Goal: Task Accomplishment & Management: Manage account settings

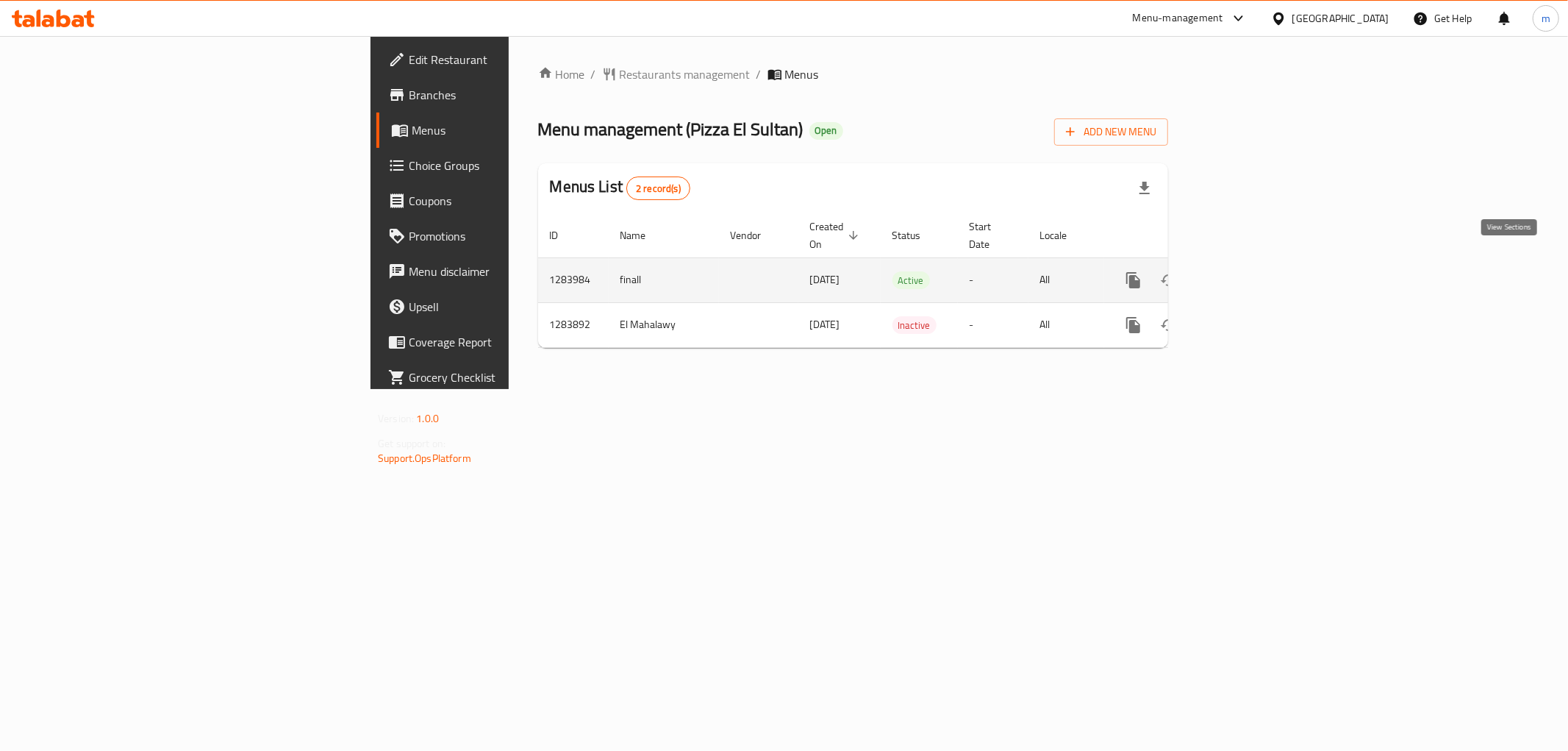
click at [1248, 272] on icon "enhanced table" at bounding box center [1239, 280] width 17 height 17
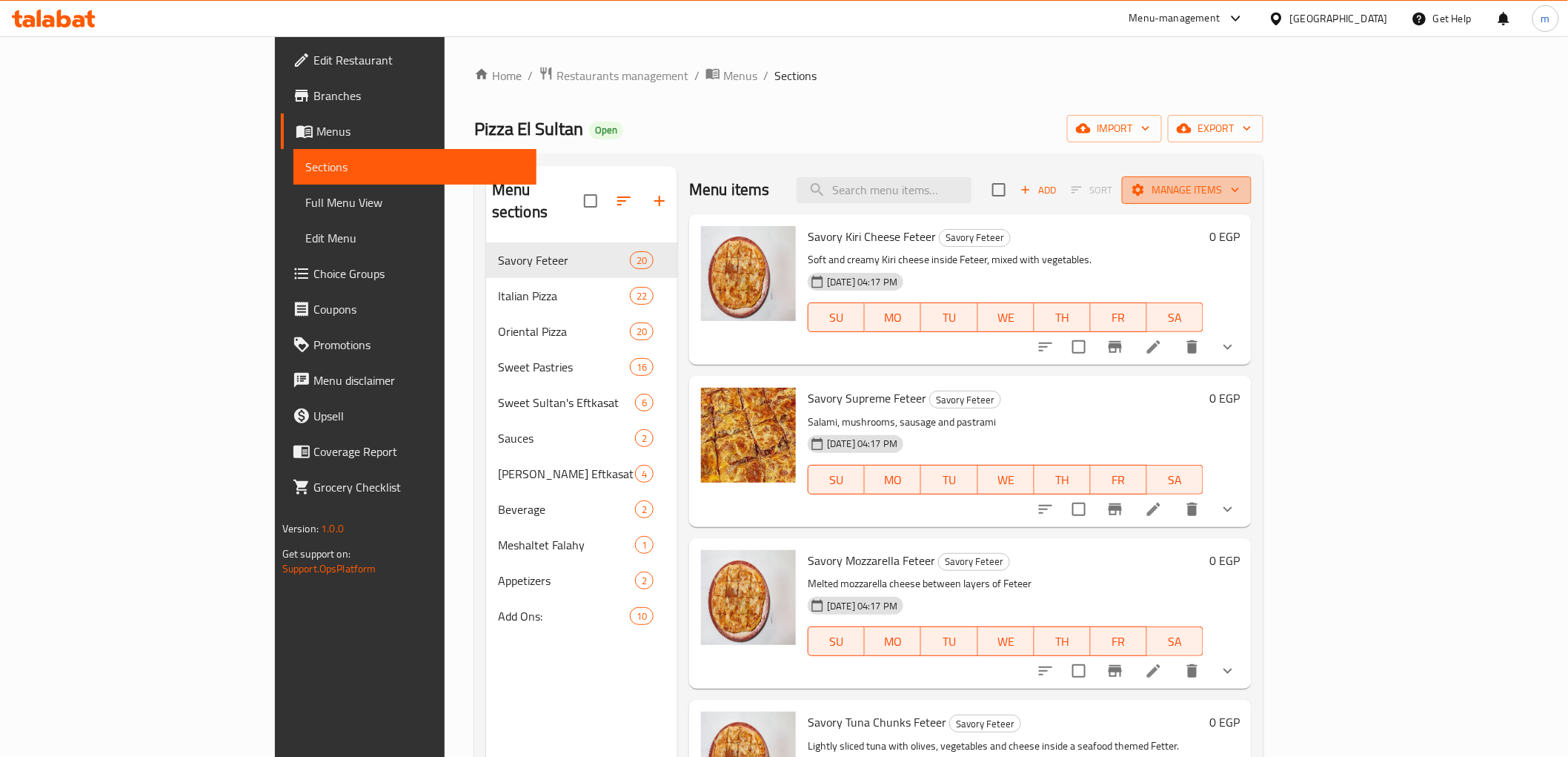
click at [1239, 184] on span "Manage items" at bounding box center [1186, 190] width 106 height 18
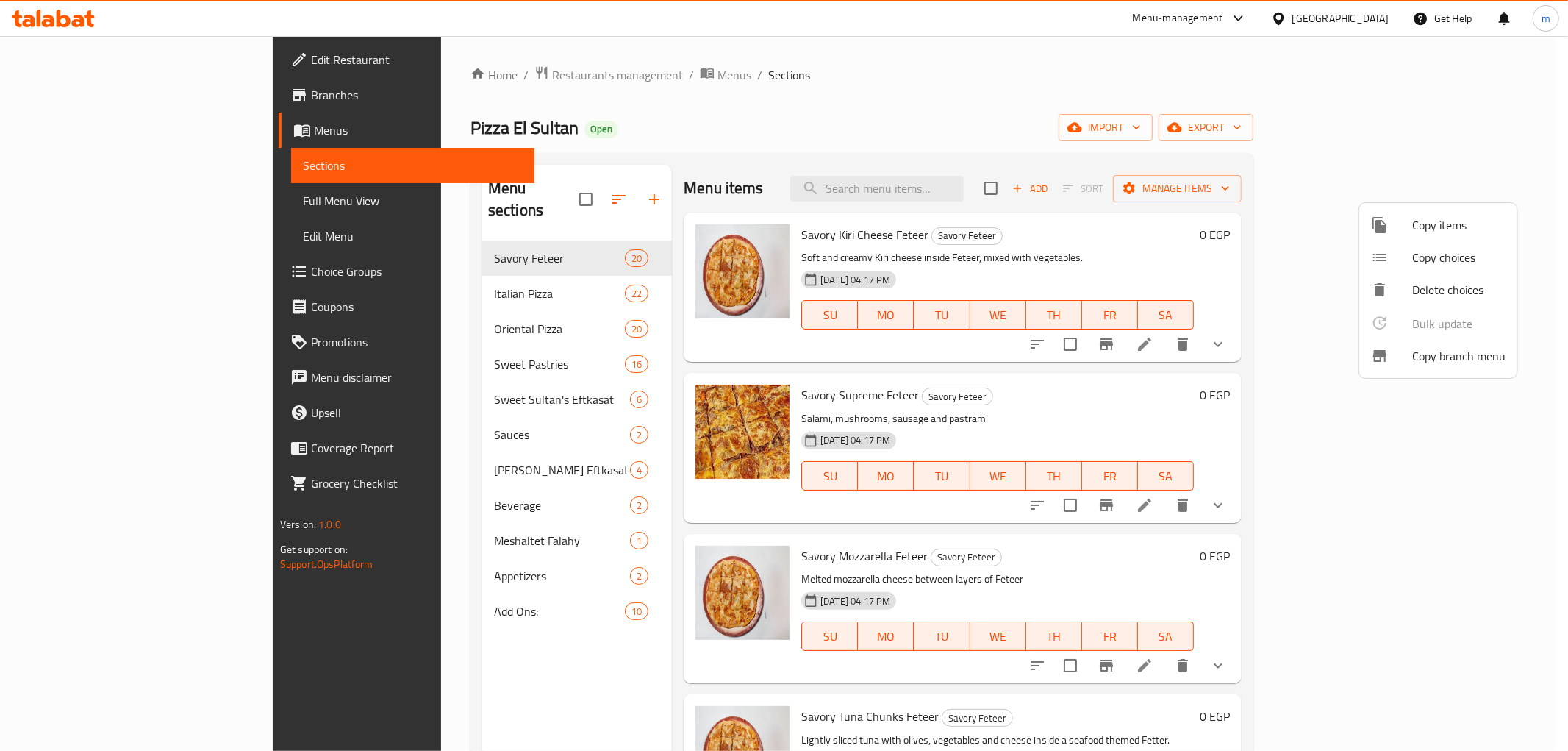
click at [1459, 365] on span "Copy branch menu" at bounding box center [1459, 355] width 94 height 17
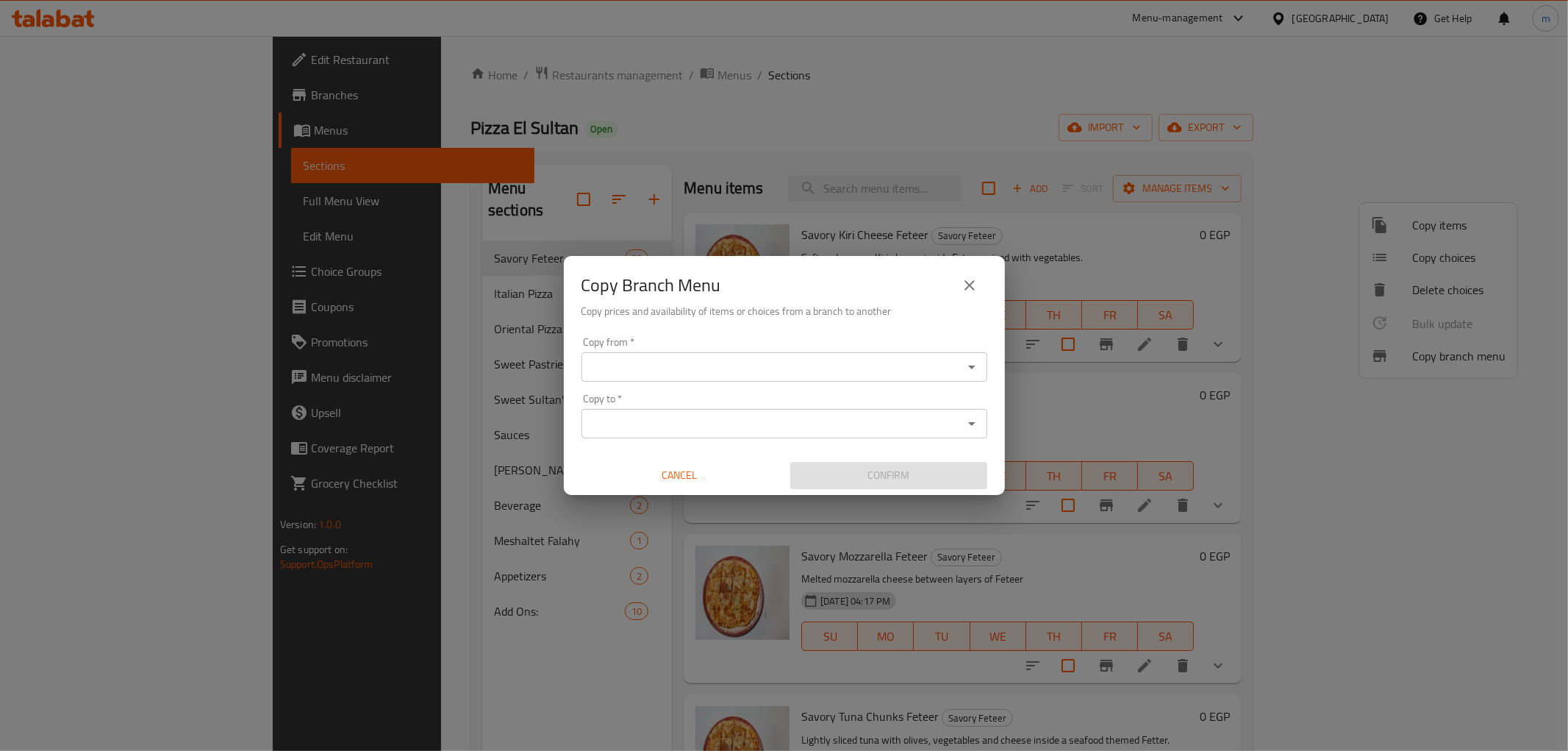
click at [764, 365] on input "Copy from   *" at bounding box center [772, 367] width 373 height 20
click at [716, 354] on div "Copy from *" at bounding box center [785, 367] width 406 height 29
click at [706, 365] on input "Copy from   *" at bounding box center [772, 367] width 373 height 20
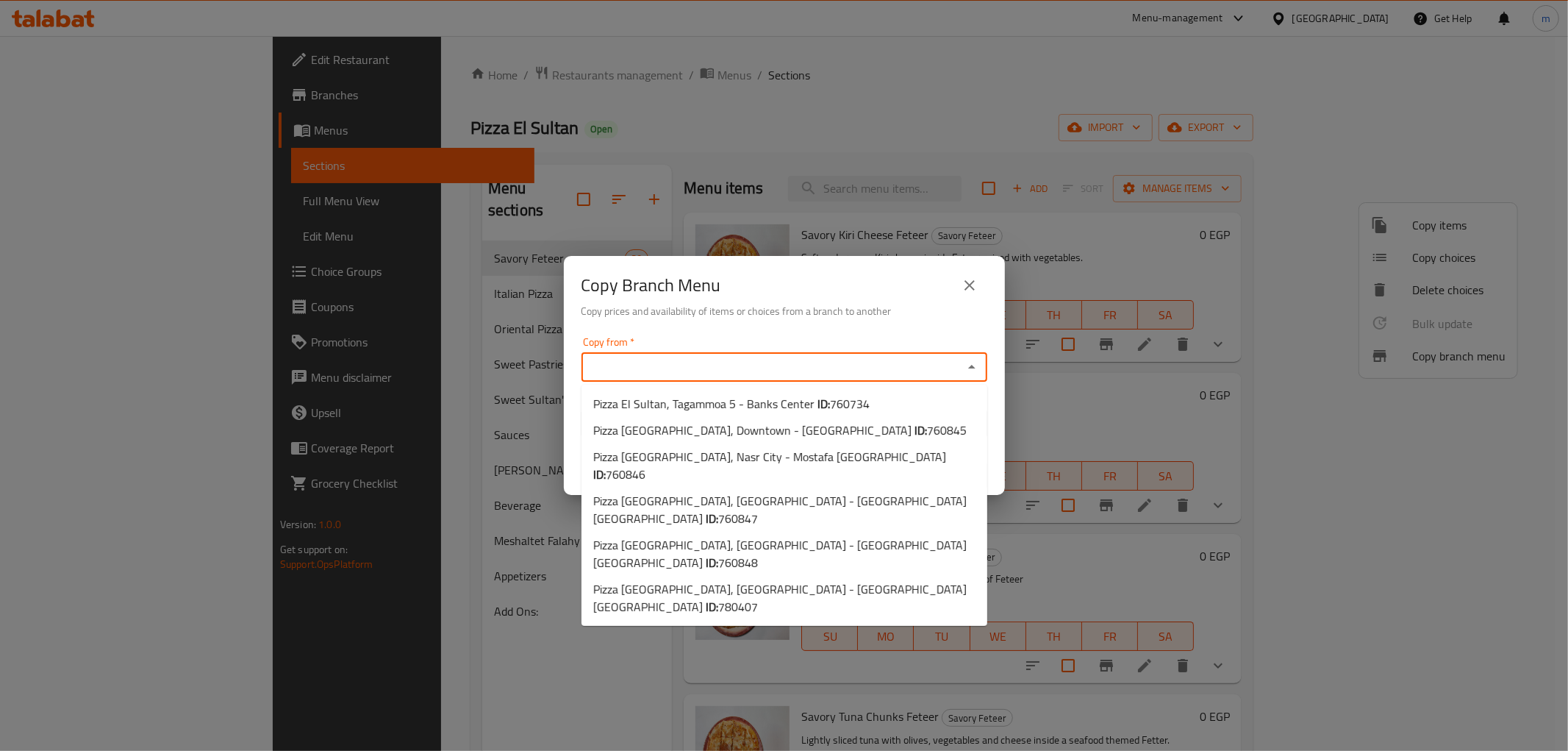
paste input "760848"
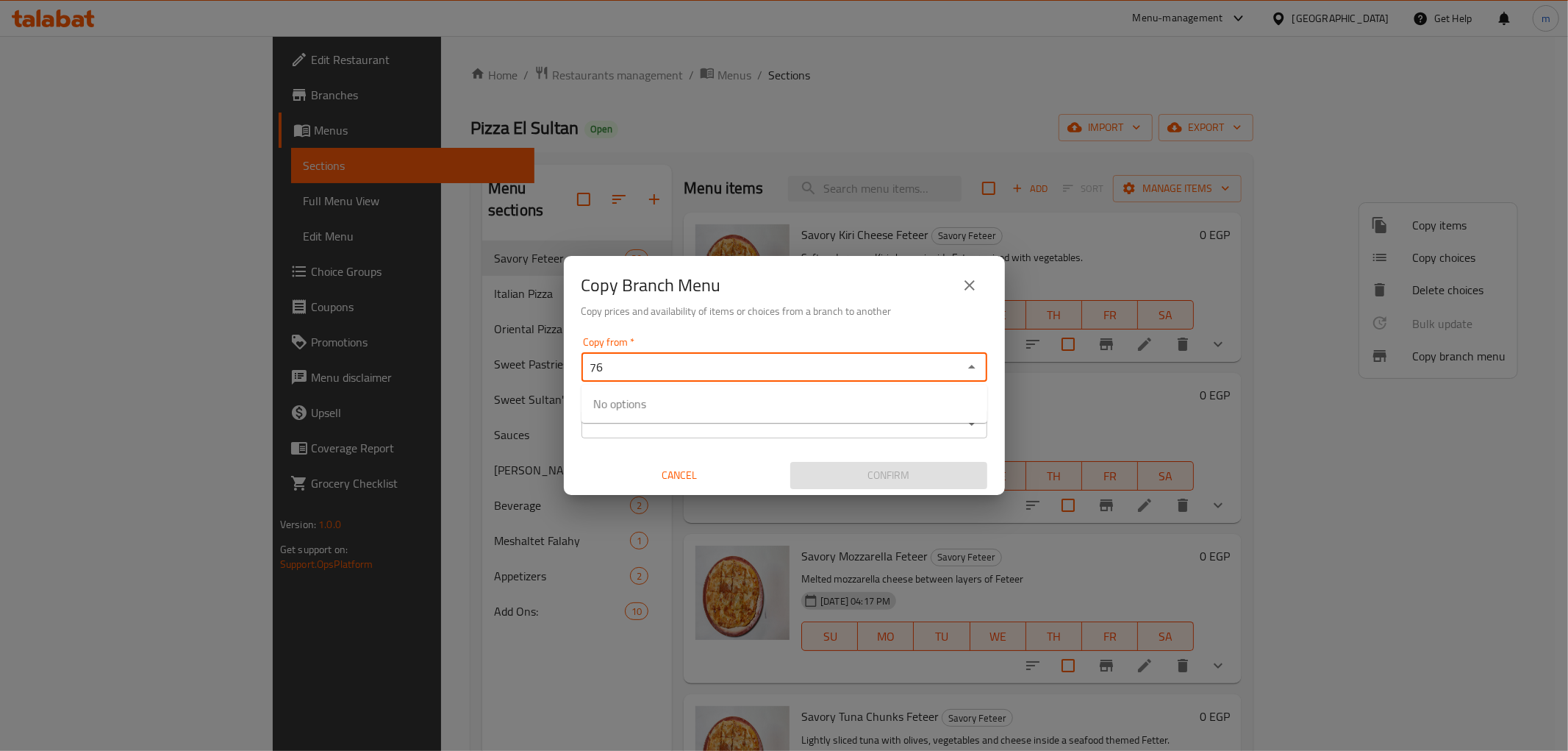
type input "7"
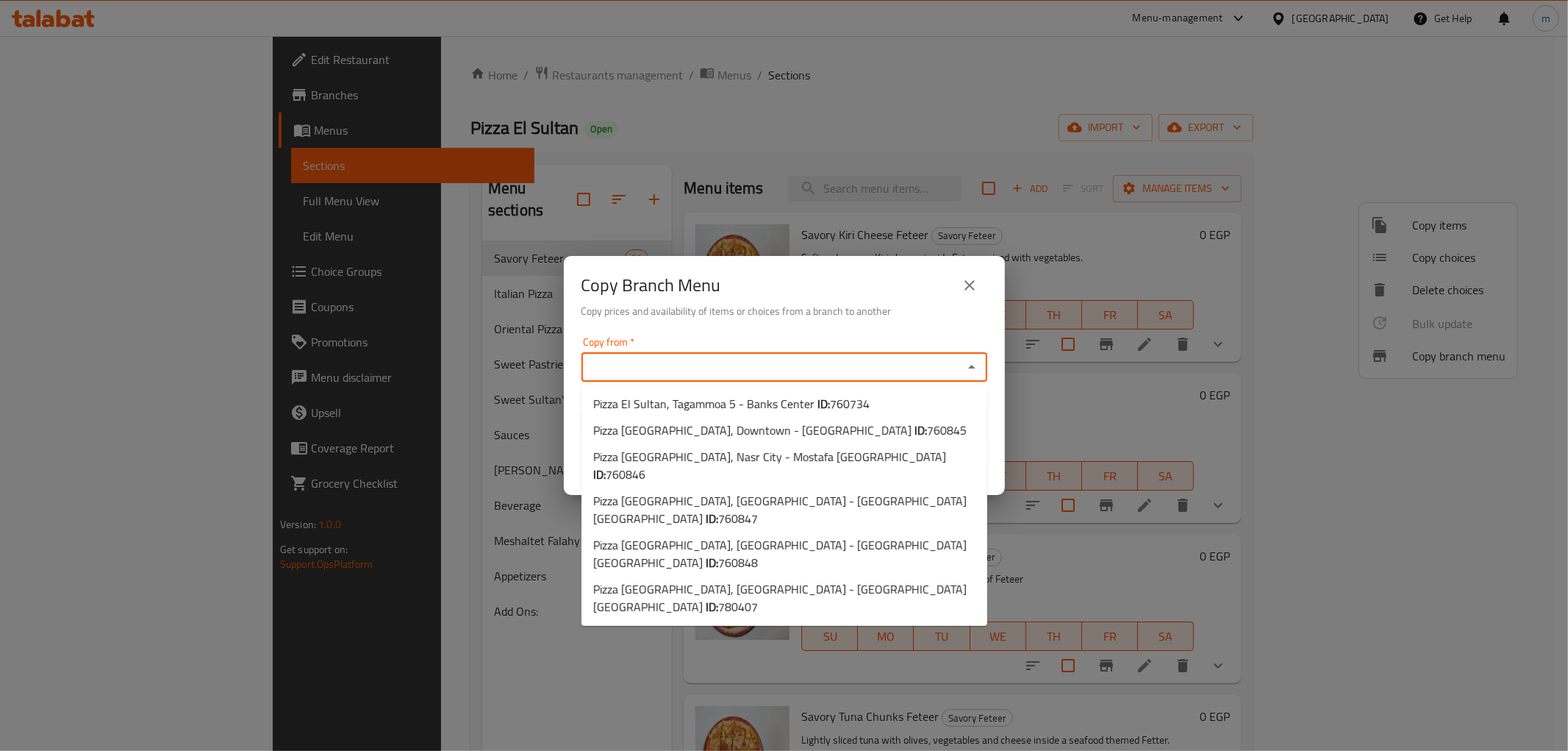
paste input "760848"
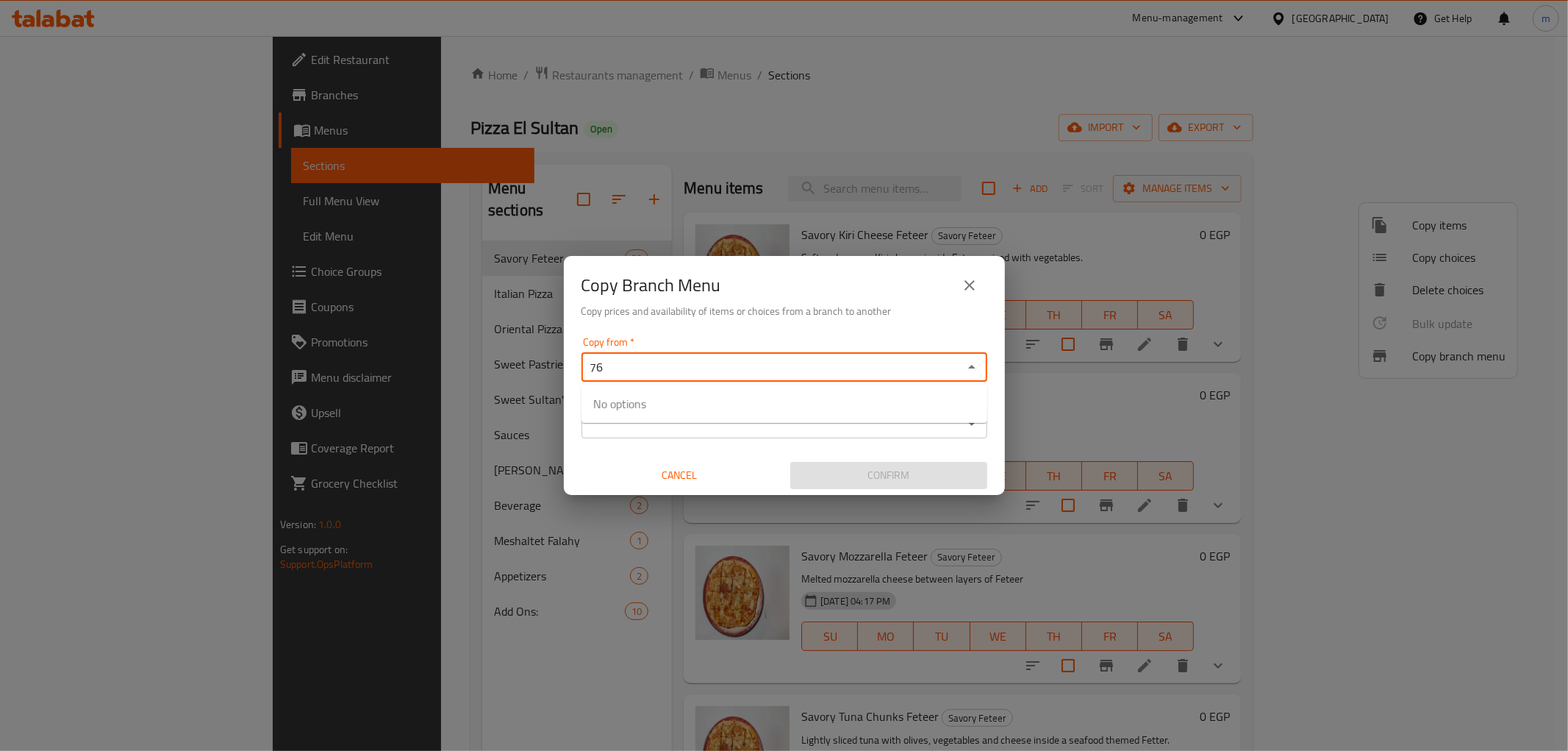
type input "7"
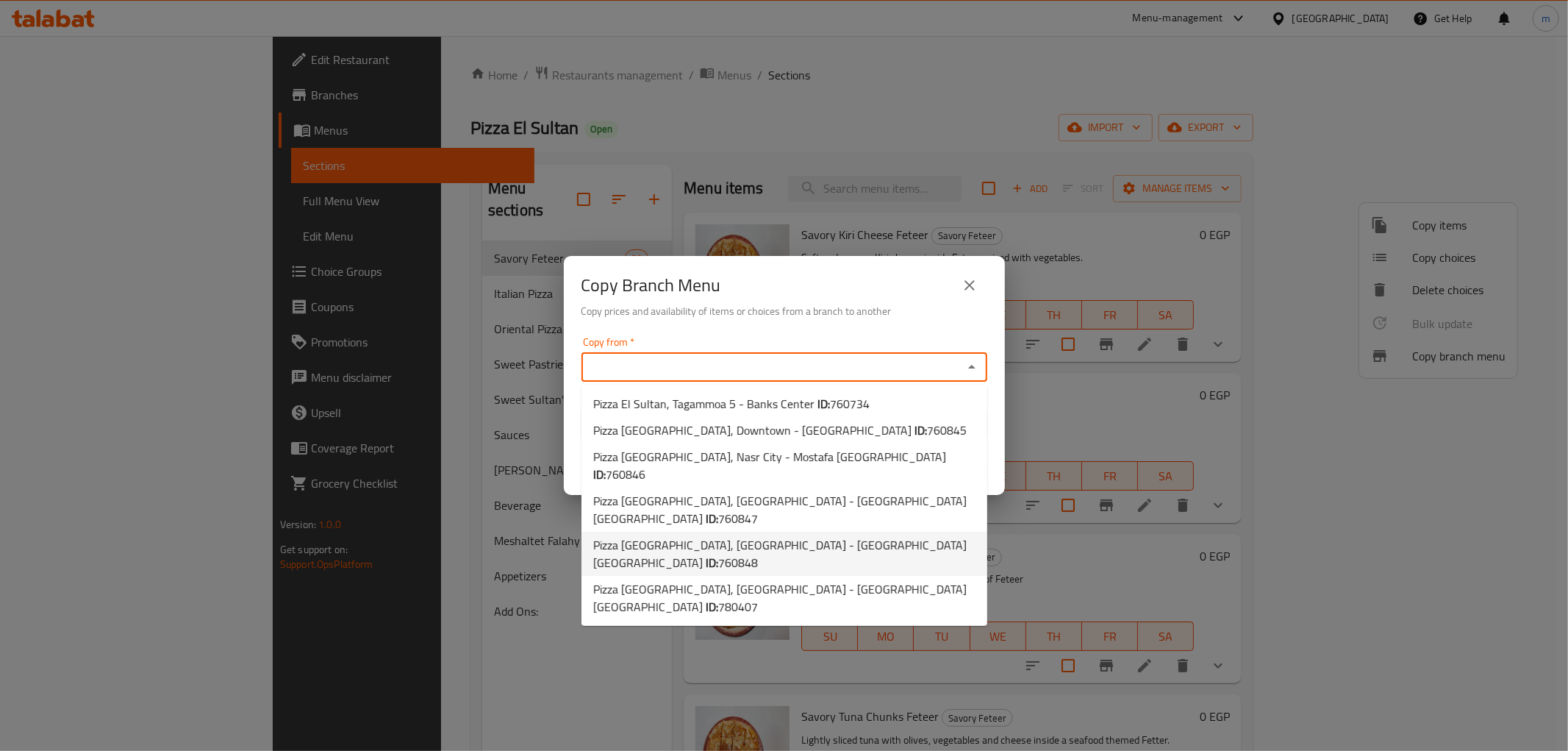
click at [718, 552] on b "ID:" at bounding box center [712, 562] width 13 height 22
type input "Pizza [GEOGRAPHIC_DATA], [GEOGRAPHIC_DATA] - [GEOGRAPHIC_DATA] [GEOGRAPHIC_DATA]"
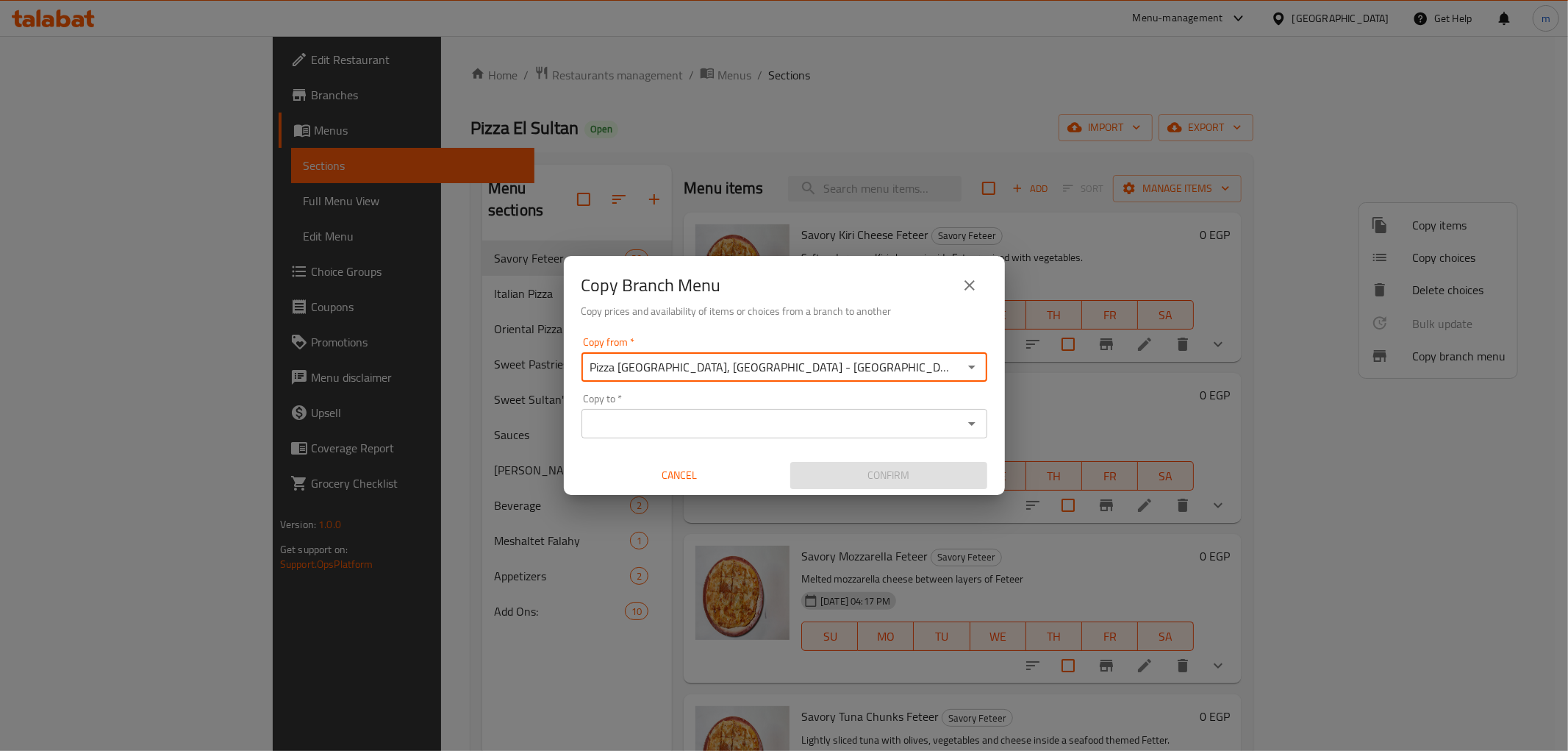
click at [848, 365] on input "Pizza [GEOGRAPHIC_DATA], [GEOGRAPHIC_DATA] - [GEOGRAPHIC_DATA] [GEOGRAPHIC_DATA]" at bounding box center [772, 367] width 373 height 20
click at [970, 358] on icon "Open" at bounding box center [971, 366] width 17 height 17
click at [785, 411] on div "Copy to *" at bounding box center [785, 423] width 406 height 29
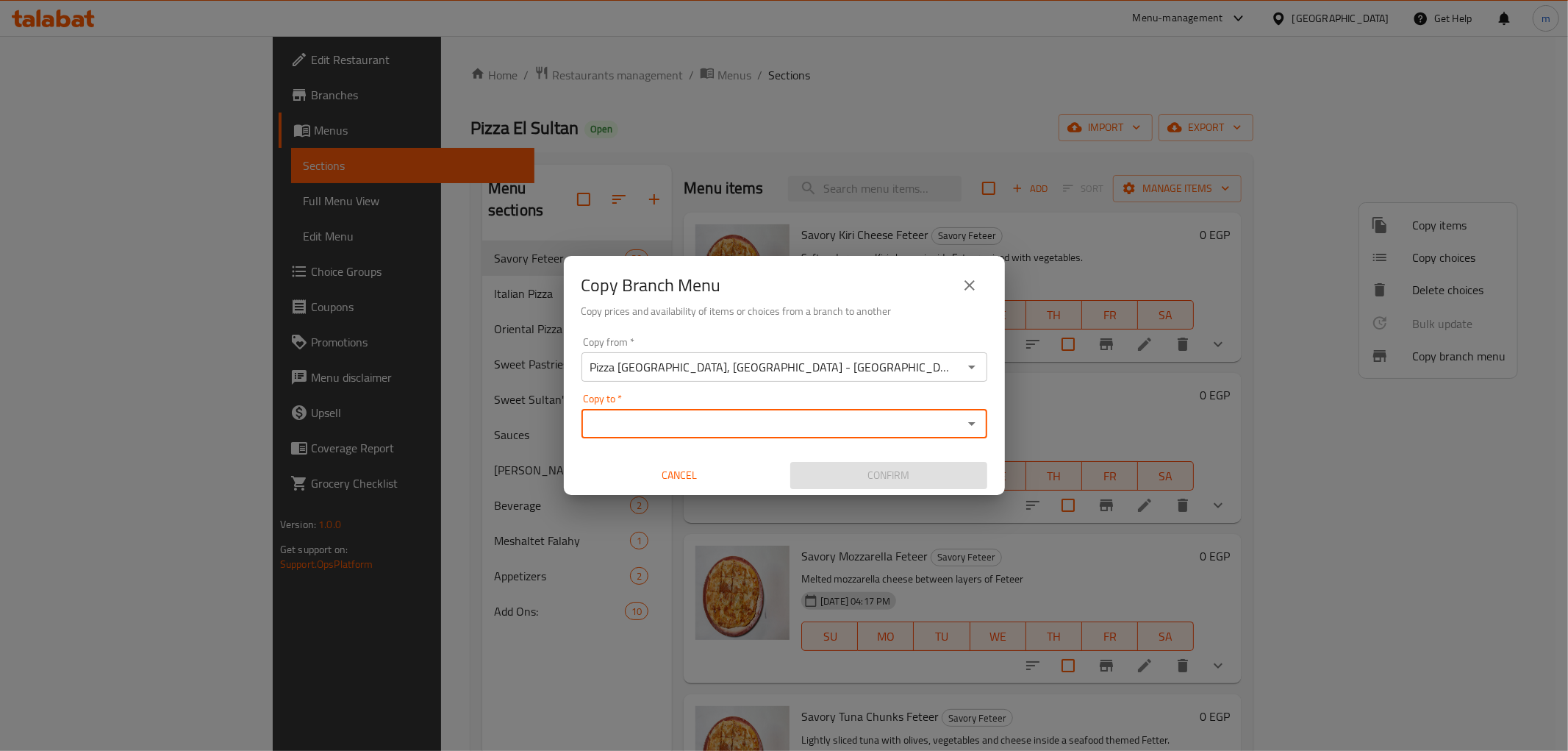
paste input "780407"
type input "780407"
click at [721, 412] on div "Copy to *" at bounding box center [785, 423] width 406 height 29
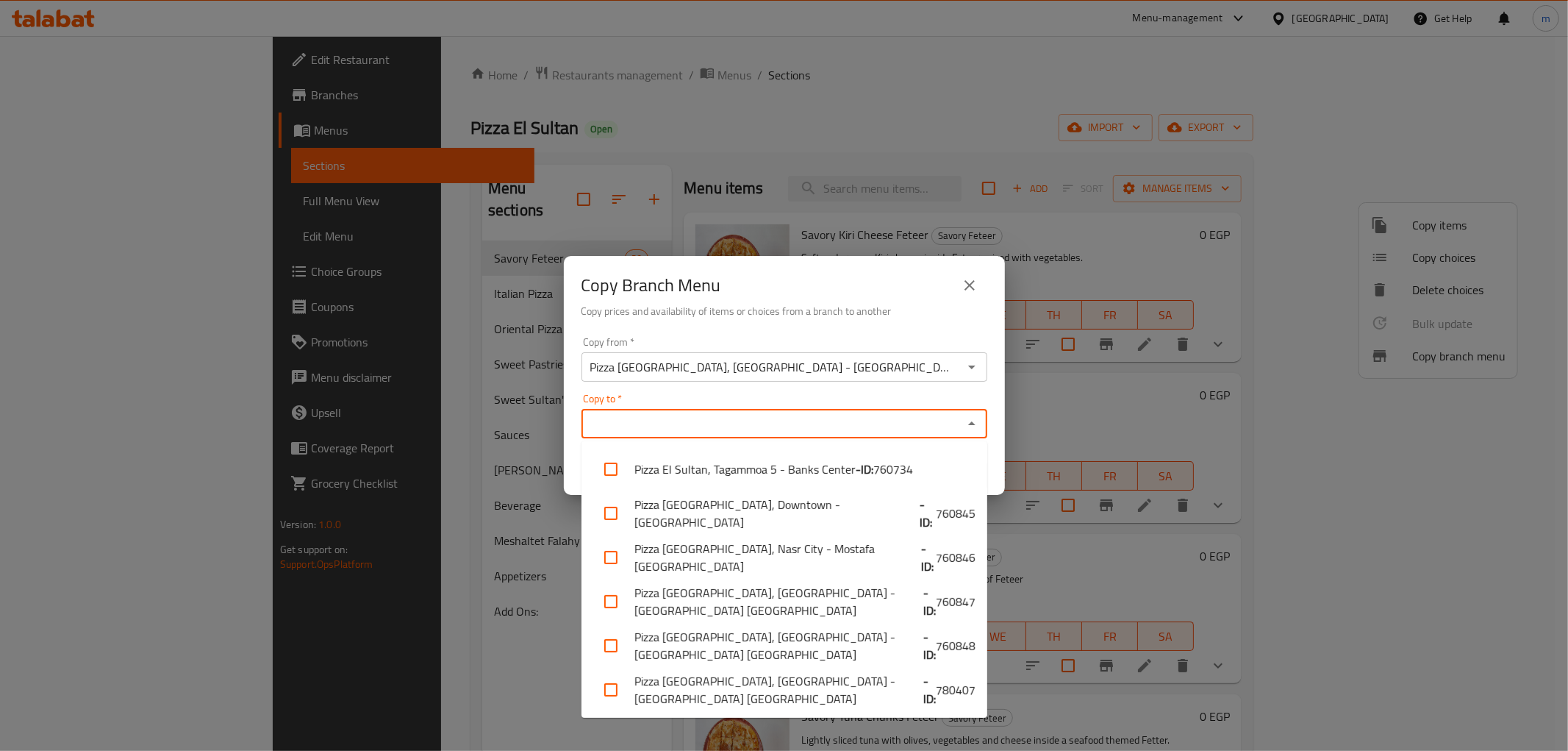
click at [724, 420] on input "Copy to   *" at bounding box center [772, 423] width 373 height 20
click at [863, 700] on li "Pizza [GEOGRAPHIC_DATA], [GEOGRAPHIC_DATA] - [GEOGRAPHIC_DATA] [GEOGRAPHIC_DATA…" at bounding box center [785, 690] width 406 height 44
checkbox input "true"
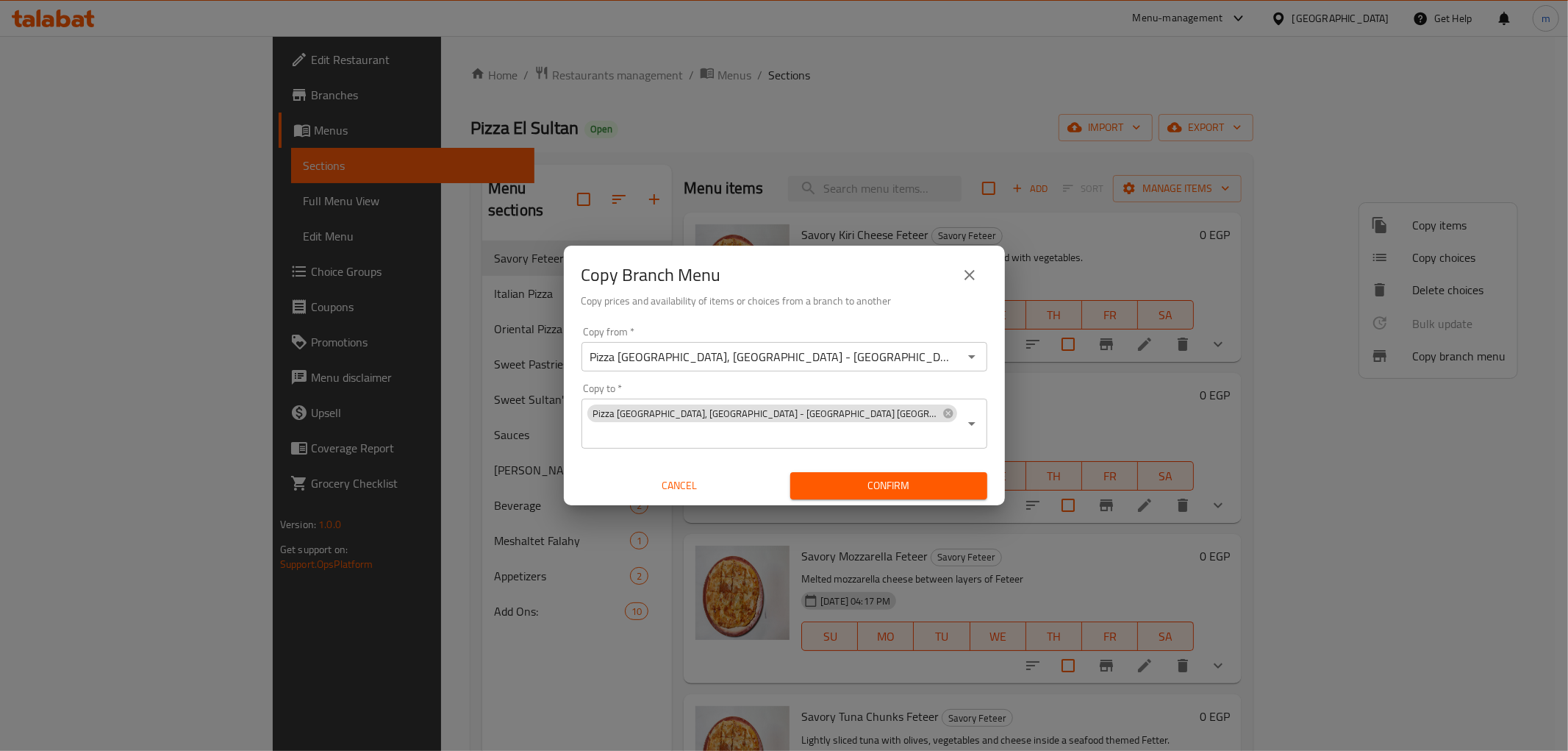
click at [929, 321] on div "Copy Branch Menu Copy prices and availability of items or choices from a branch…" at bounding box center [784, 282] width 441 height 75
click at [970, 420] on icon "Open" at bounding box center [971, 423] width 17 height 17
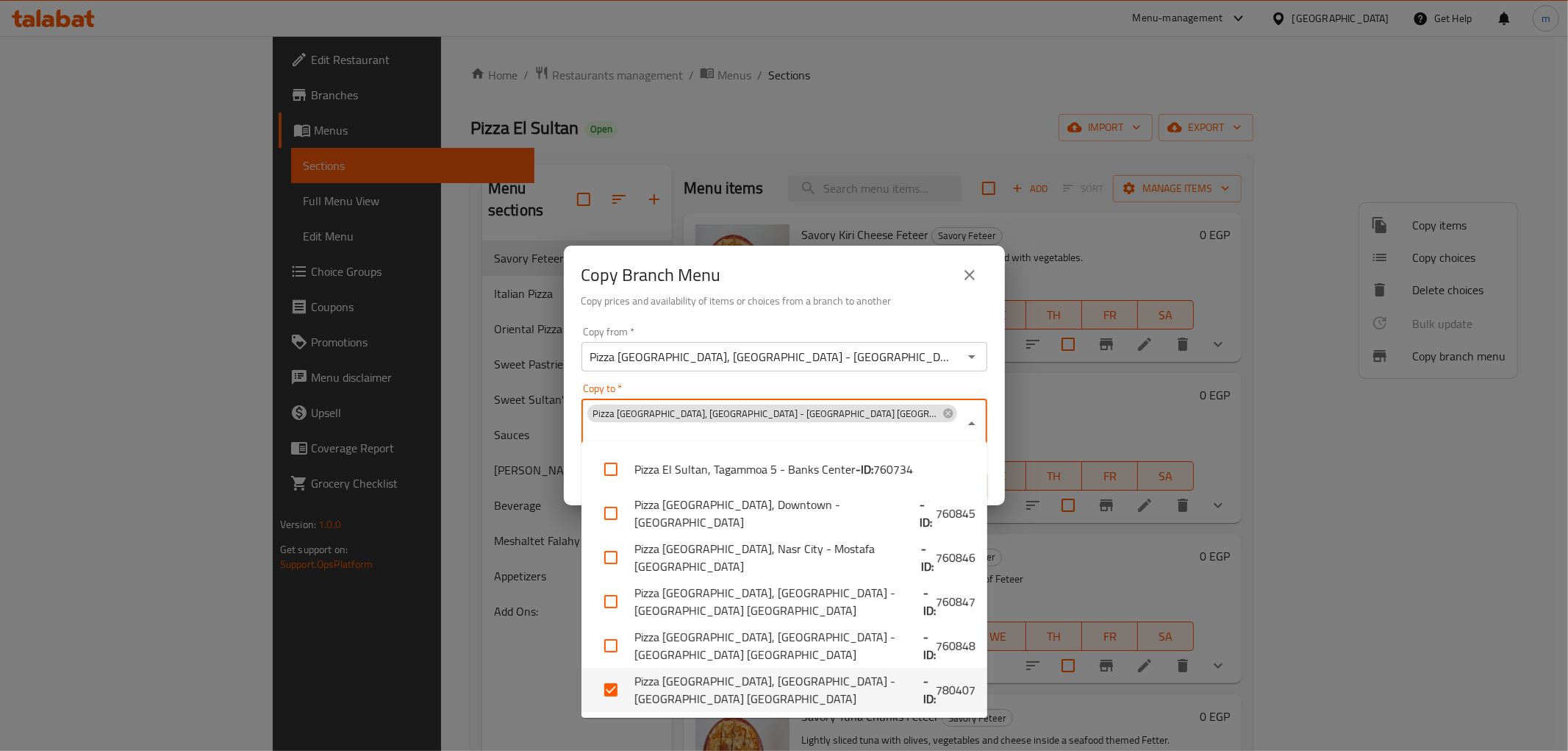
click at [936, 699] on span "780407" at bounding box center [955, 689] width 40 height 17
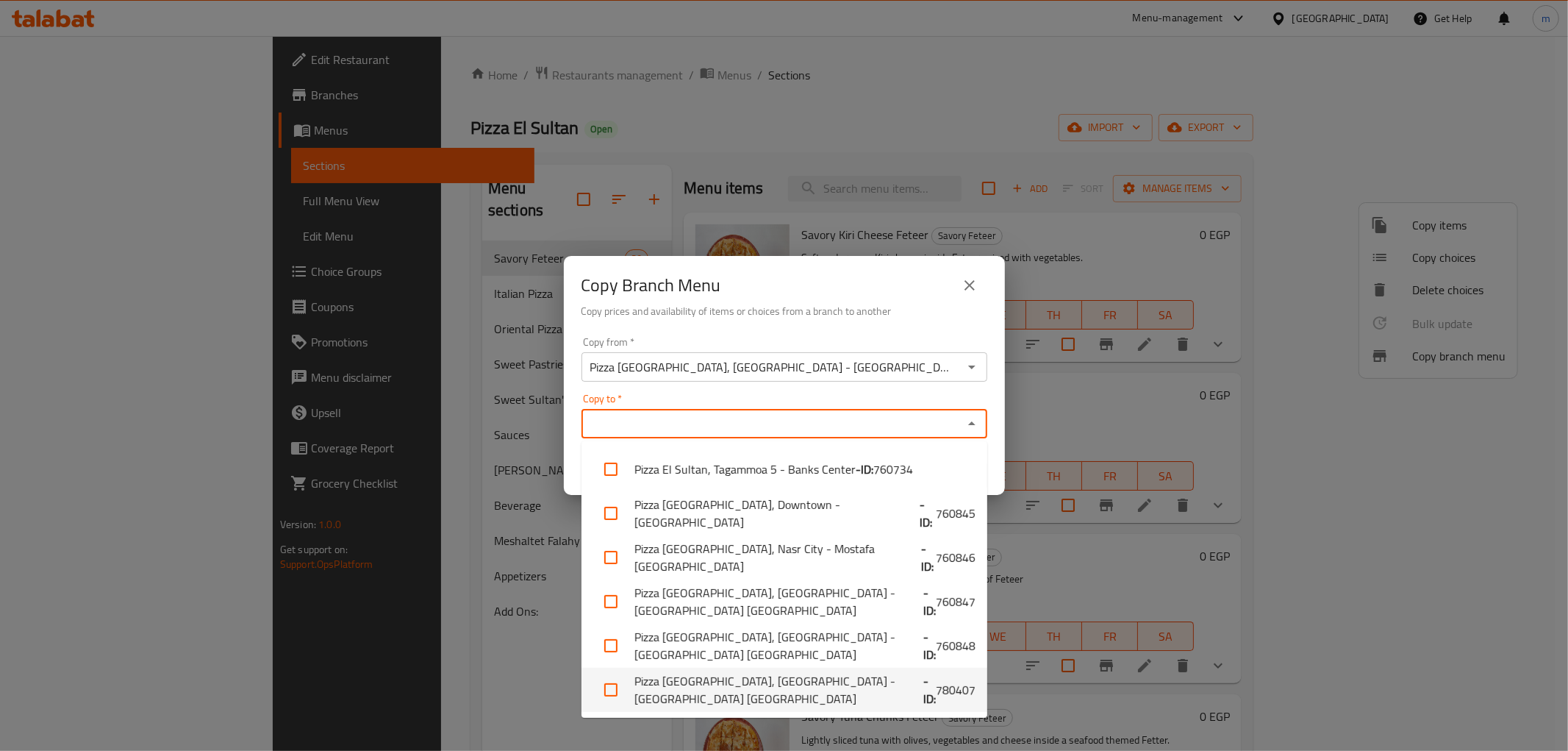
click at [826, 693] on li "Pizza [GEOGRAPHIC_DATA], [GEOGRAPHIC_DATA] - [GEOGRAPHIC_DATA] [GEOGRAPHIC_DATA…" at bounding box center [785, 690] width 406 height 44
checkbox input "true"
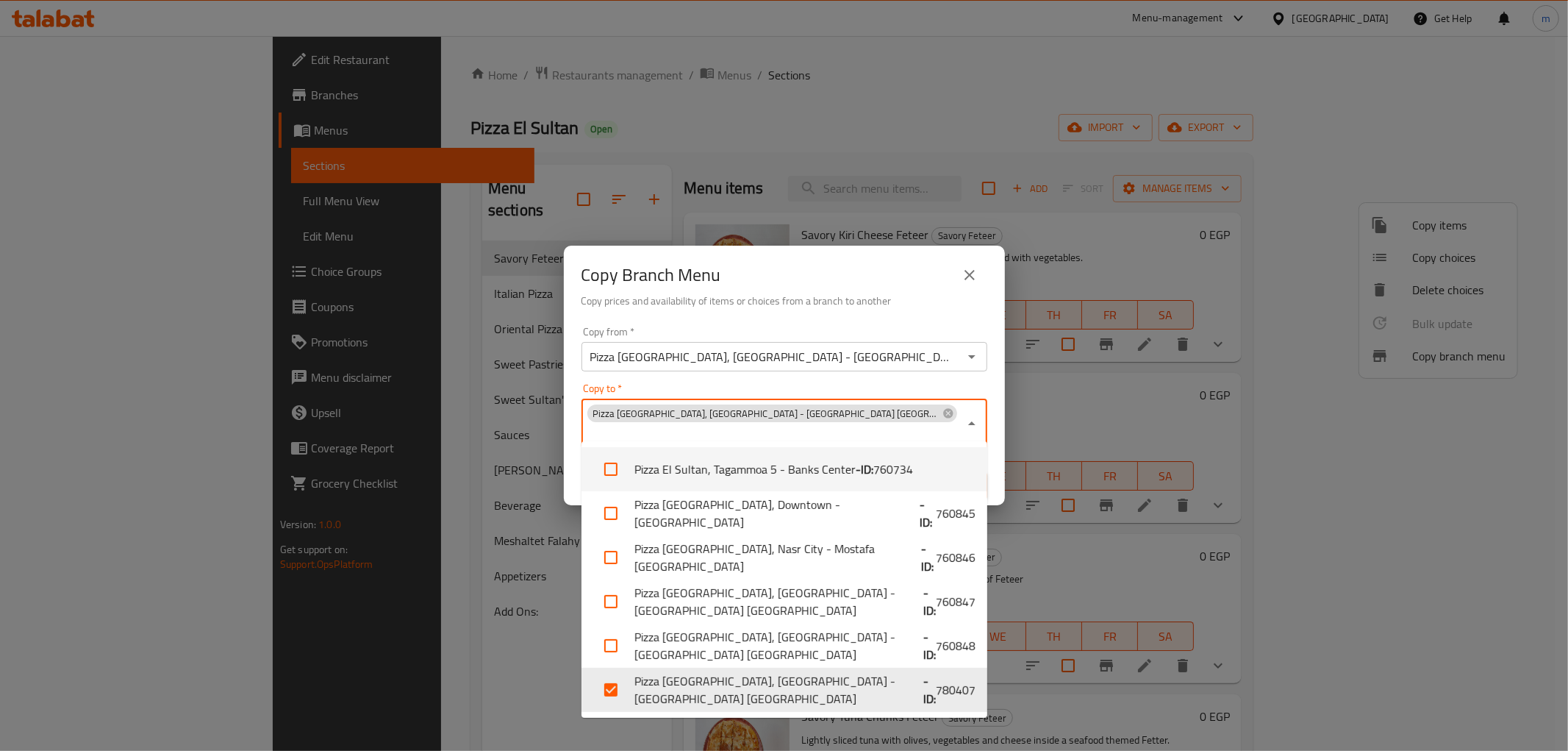
click at [1111, 386] on div "Copy Branch Menu Copy prices and availability of items or choices from a branch…" at bounding box center [784, 375] width 1568 height 751
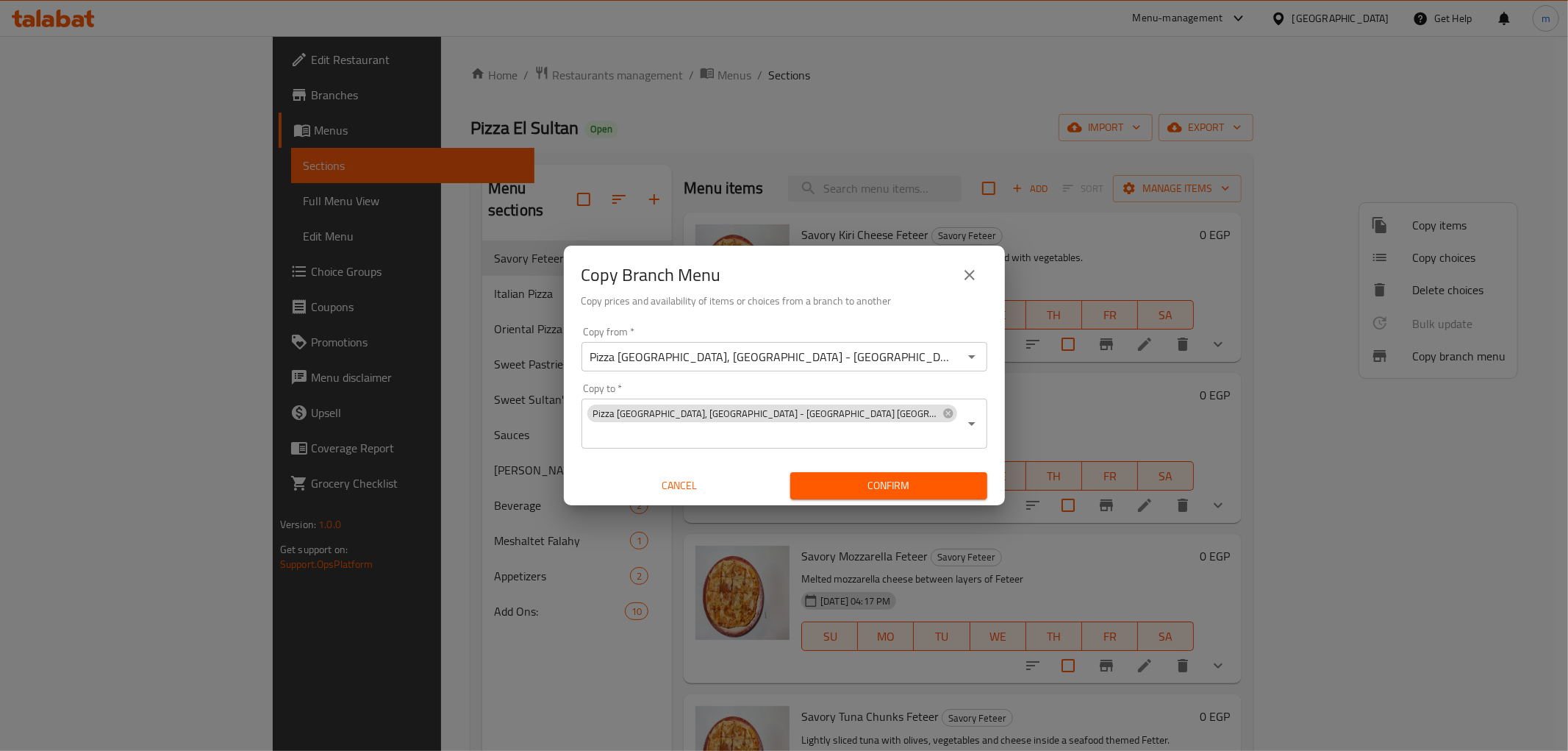
click at [851, 476] on span "Confirm" at bounding box center [889, 485] width 174 height 18
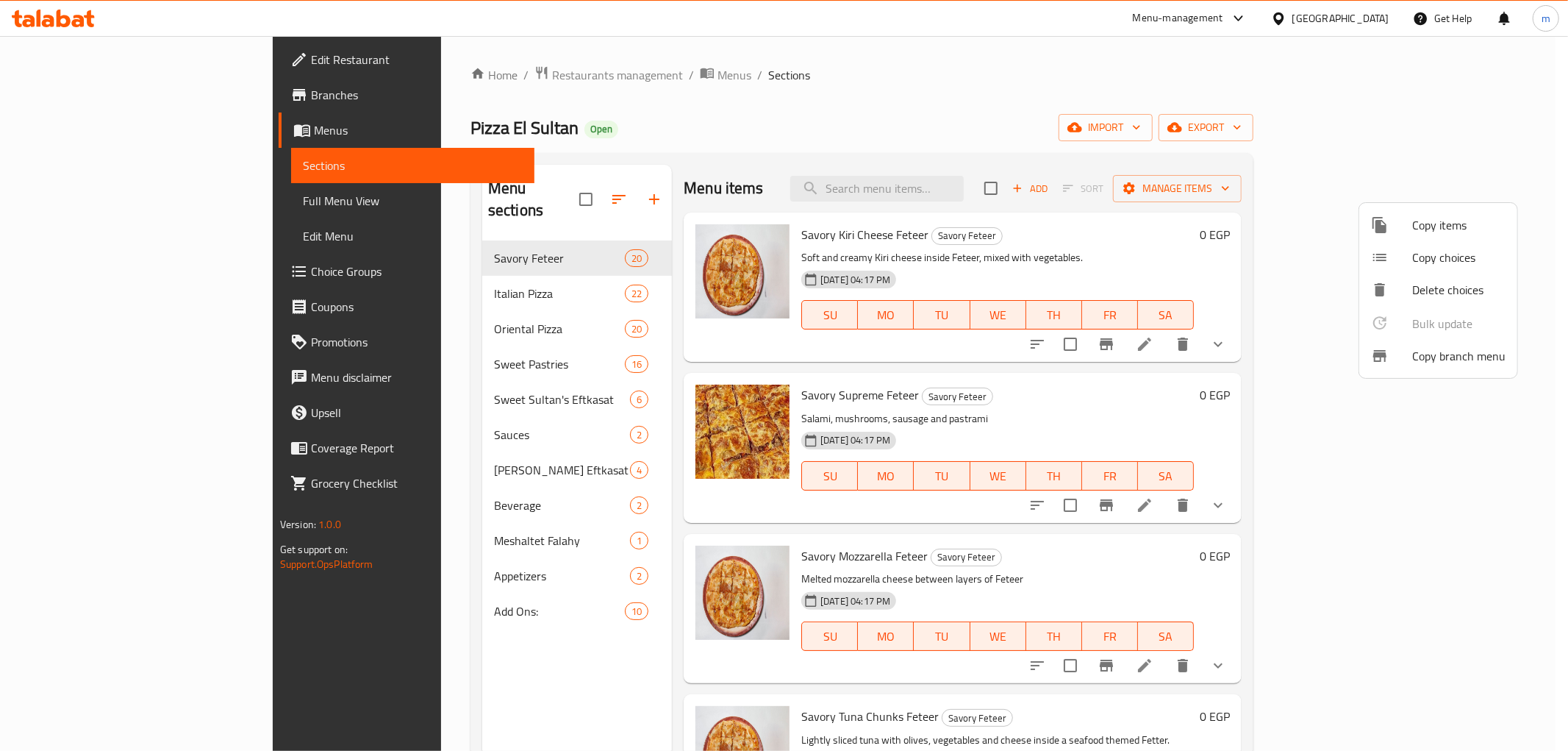
click at [82, 204] on div at bounding box center [784, 375] width 1568 height 751
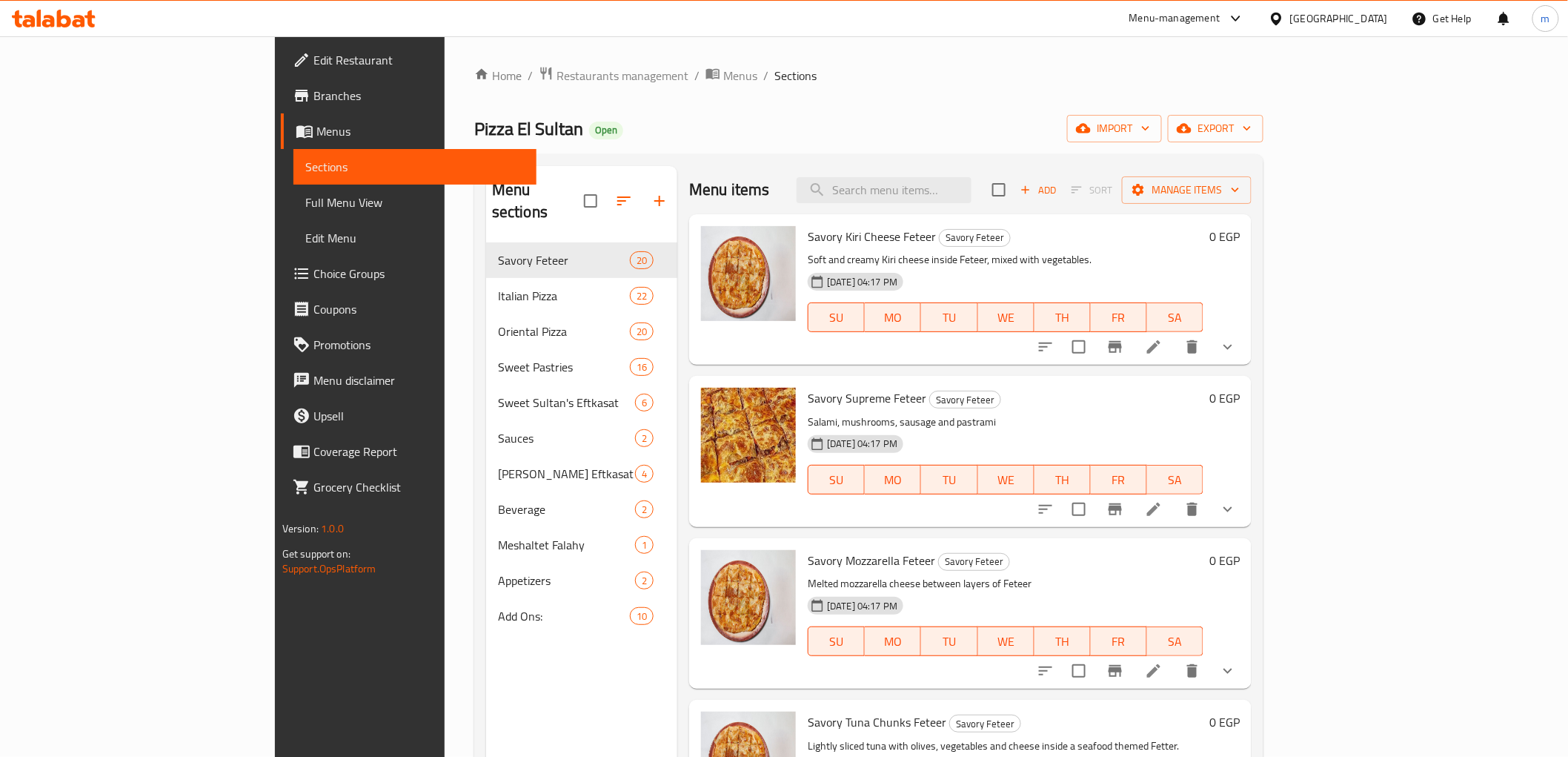
click at [305, 205] on span "Full Menu View" at bounding box center [414, 202] width 219 height 17
click at [294, 212] on link "Full Menu View" at bounding box center [415, 202] width 243 height 36
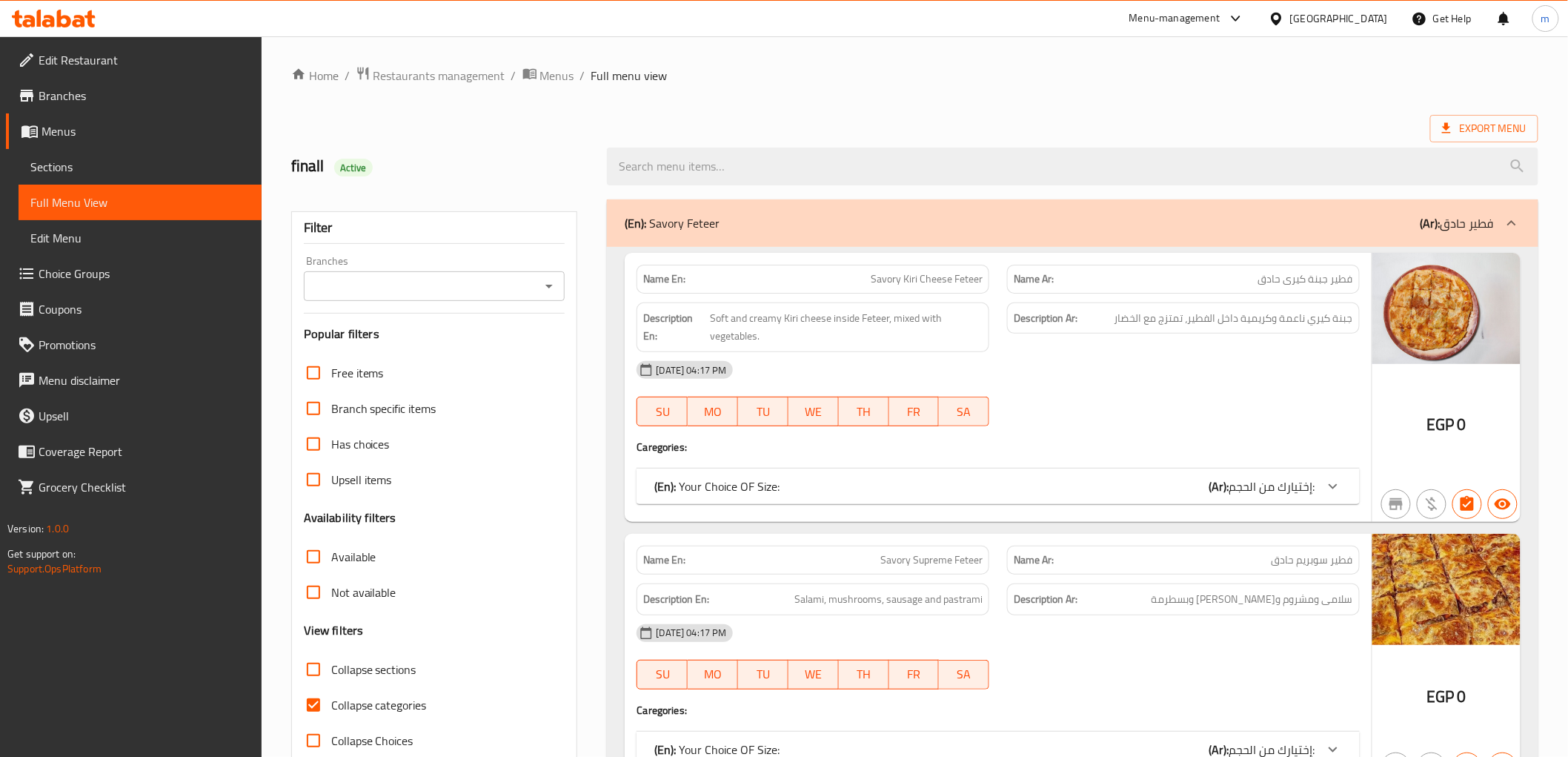
scroll to position [412, 0]
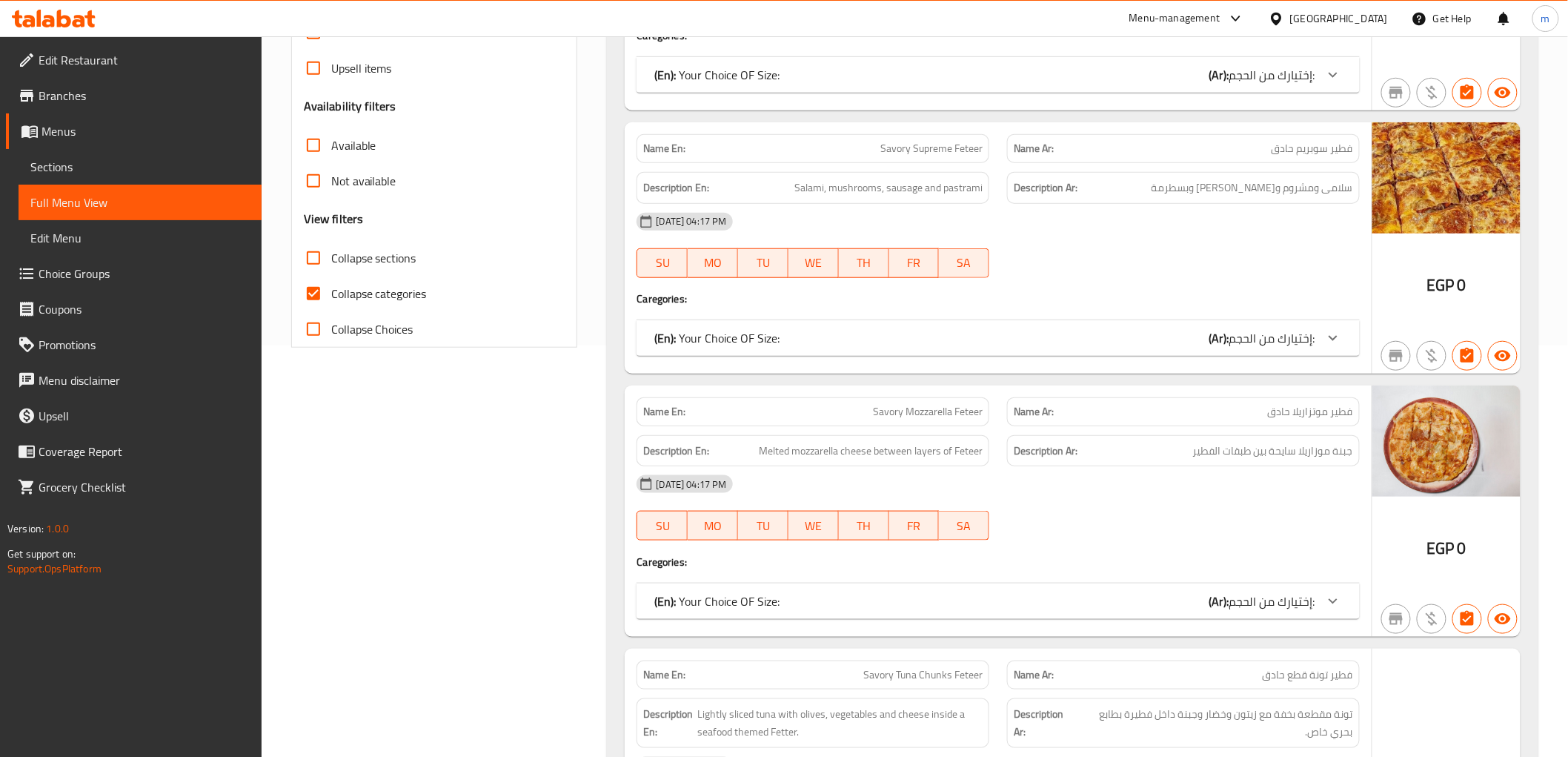
click at [315, 295] on input "Collapse categories" at bounding box center [313, 293] width 36 height 36
checkbox input "false"
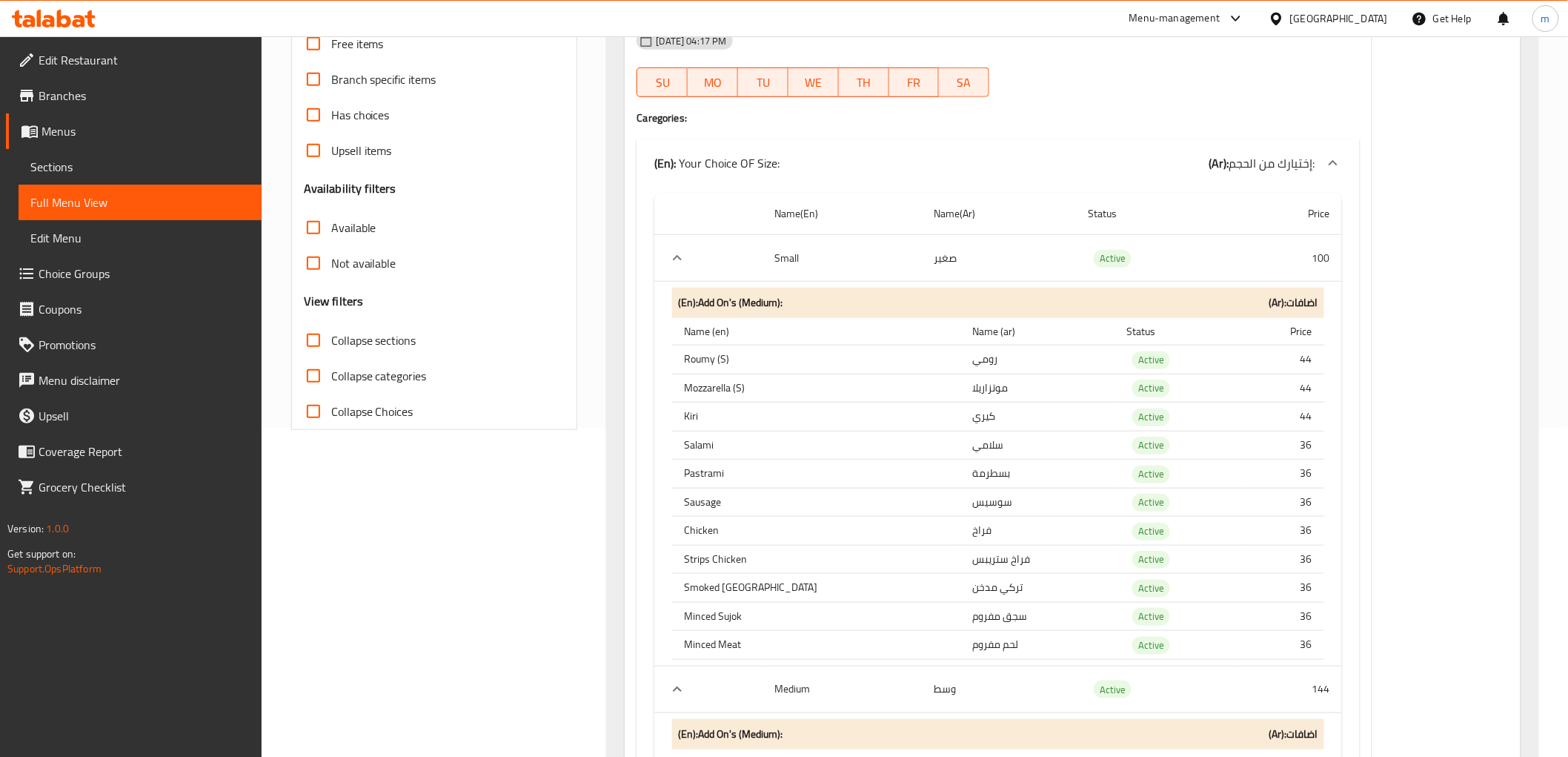
scroll to position [0, 0]
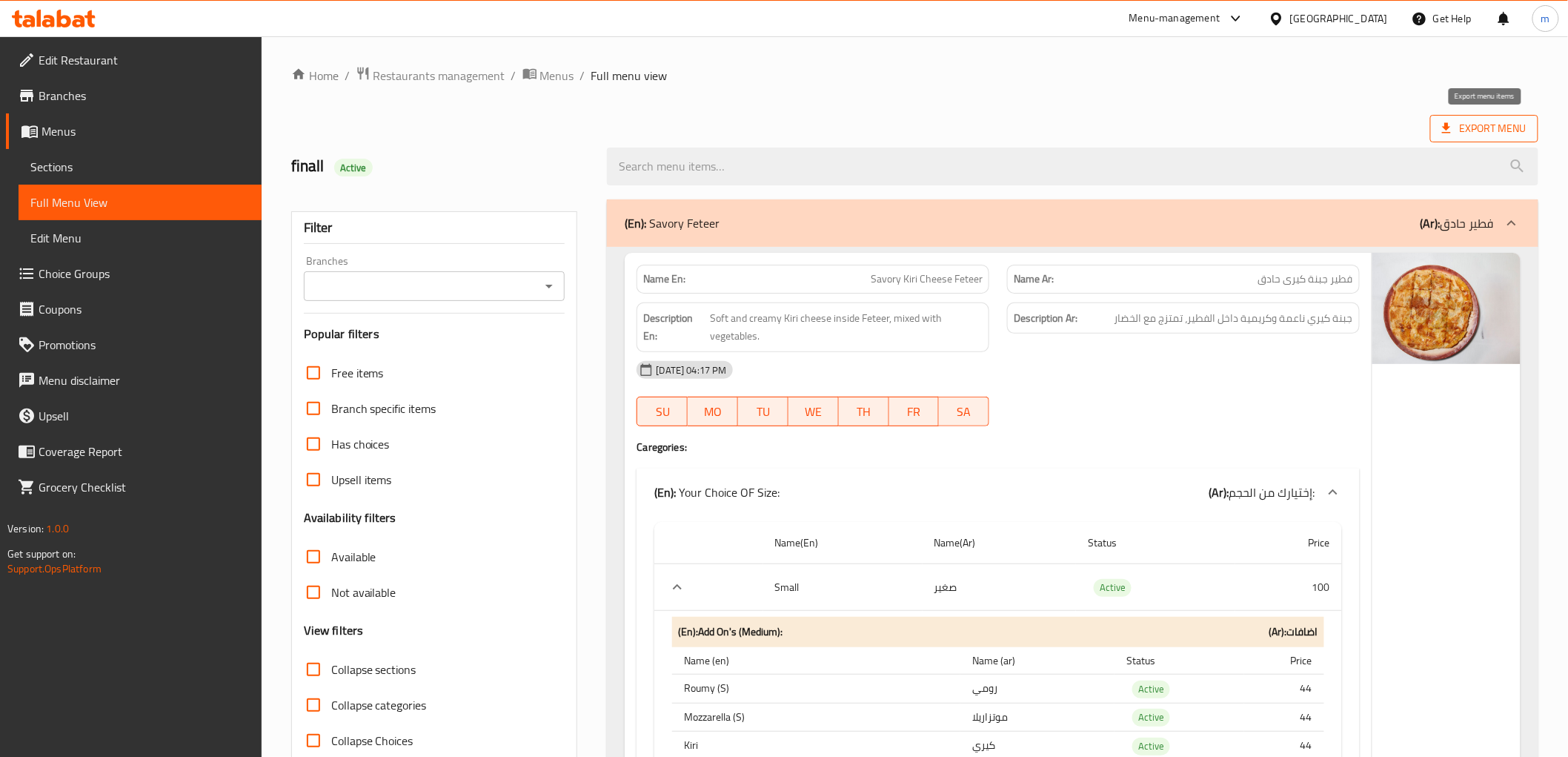
click at [1503, 117] on span "Export Menu" at bounding box center [1484, 129] width 108 height 27
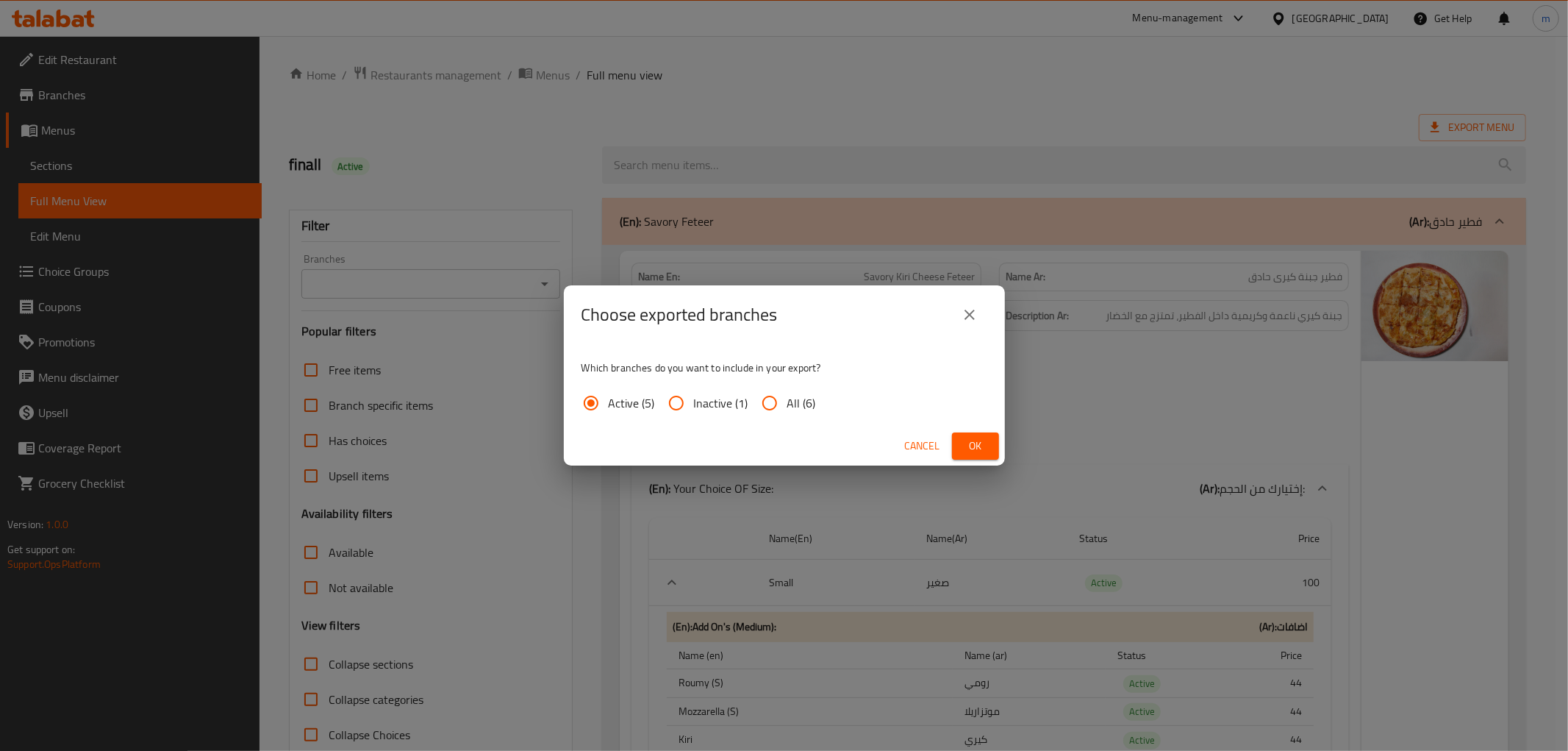
click at [770, 399] on input "All (6)" at bounding box center [770, 403] width 35 height 35
radio input "true"
click at [979, 442] on span "Ok" at bounding box center [975, 446] width 23 height 18
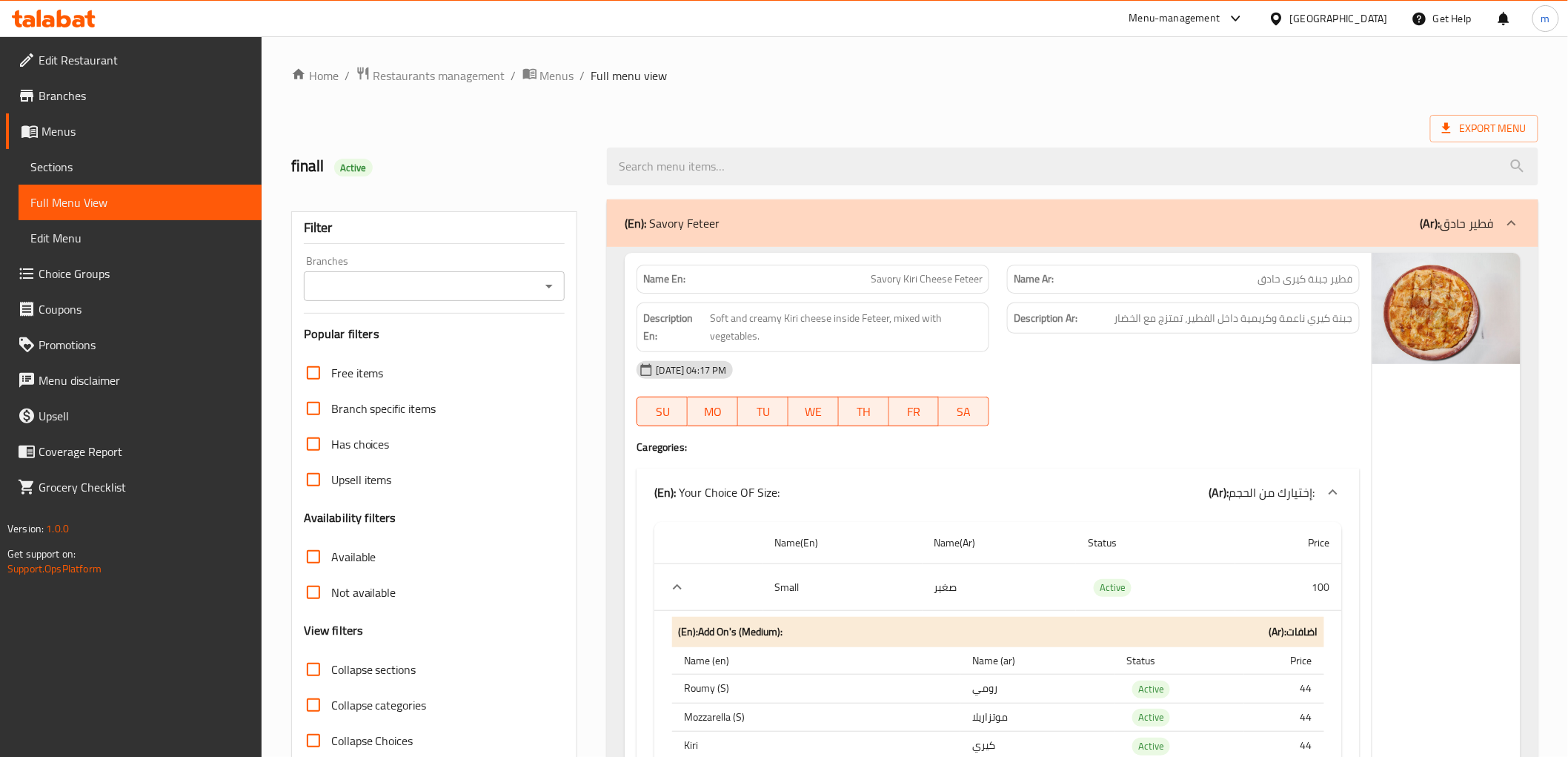
click at [87, 84] on link "Branches" at bounding box center [134, 95] width 256 height 36
